Goal: Transaction & Acquisition: Purchase product/service

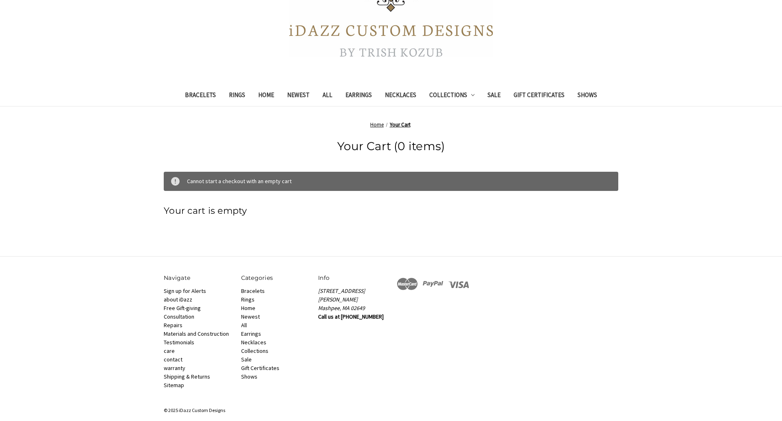
scroll to position [156, 0]
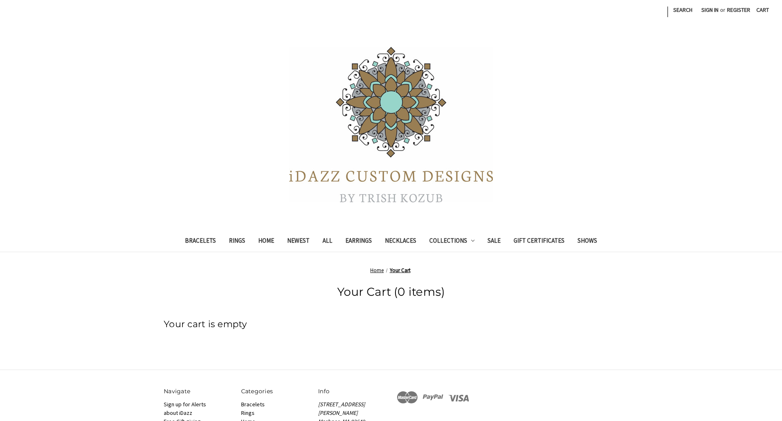
scroll to position [123, 0]
